Goal: Task Accomplishment & Management: Manage account settings

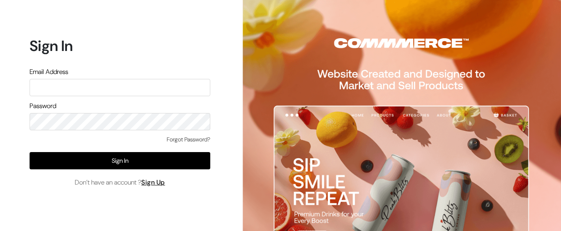
click at [97, 92] on input "text" at bounding box center [120, 87] width 181 height 17
type input "[EMAIL_ADDRESS][DOMAIN_NAME]"
click at [0, 110] on html "Sign In Email Address somnath@outdoinc.com Password Forgot Password? Sign In Do…" at bounding box center [280, 115] width 561 height 231
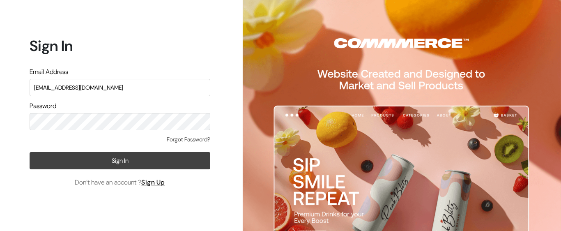
click at [122, 166] on button "Sign In" at bounding box center [120, 160] width 181 height 17
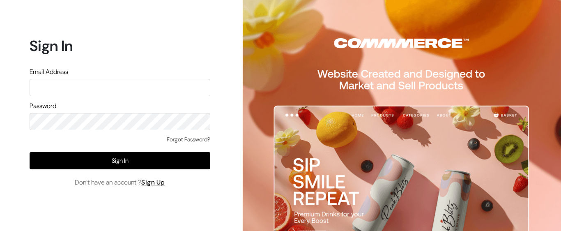
click at [108, 92] on input "text" at bounding box center [120, 87] width 181 height 17
type input "[EMAIL_ADDRESS][DOMAIN_NAME]"
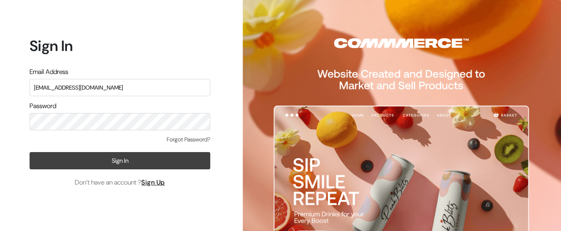
click at [107, 161] on button "Sign In" at bounding box center [120, 160] width 181 height 17
